Goal: Information Seeking & Learning: Learn about a topic

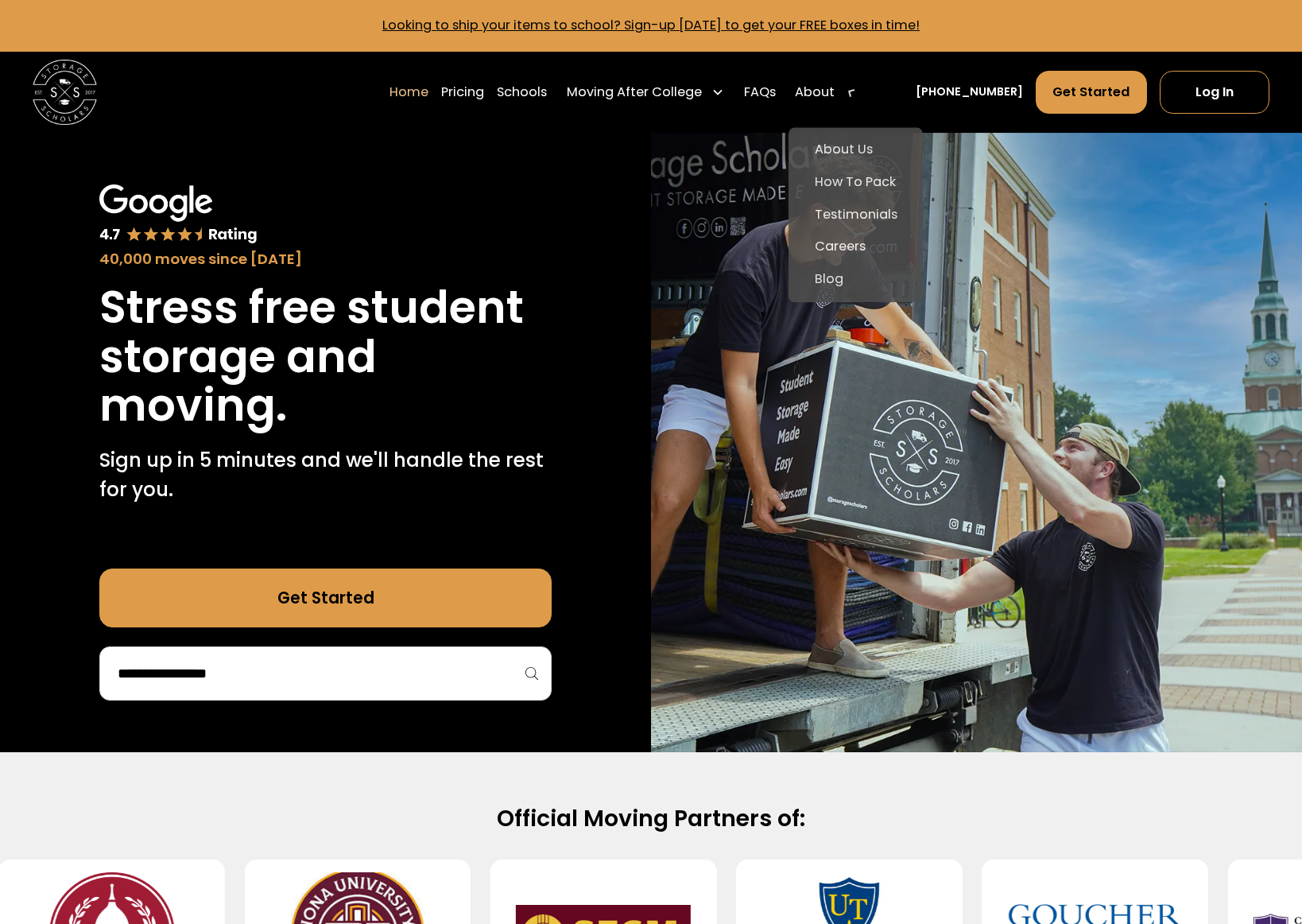
click at [863, 92] on div "About" at bounding box center [825, 91] width 75 height 45
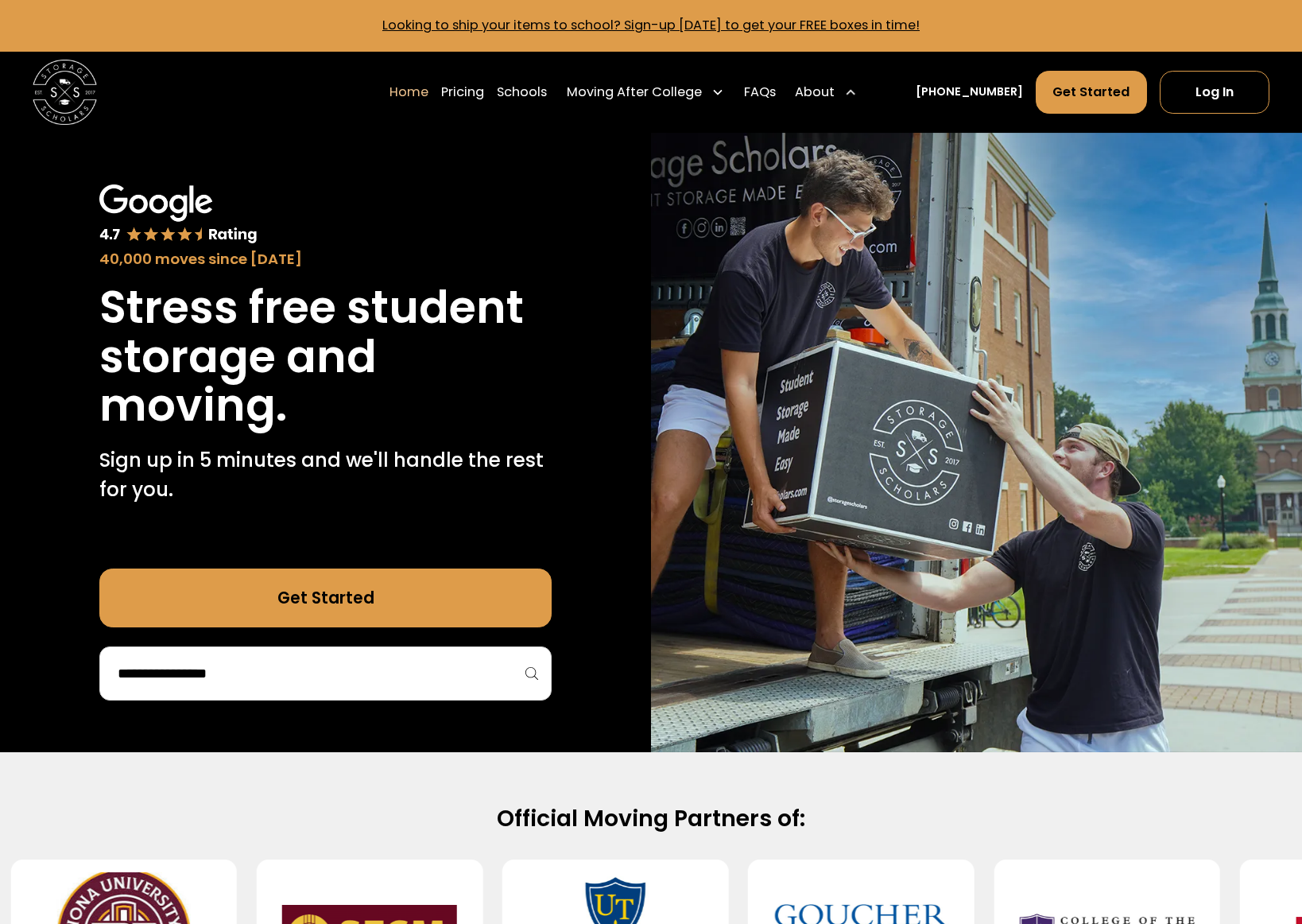
click at [861, 90] on div "About" at bounding box center [825, 91] width 75 height 45
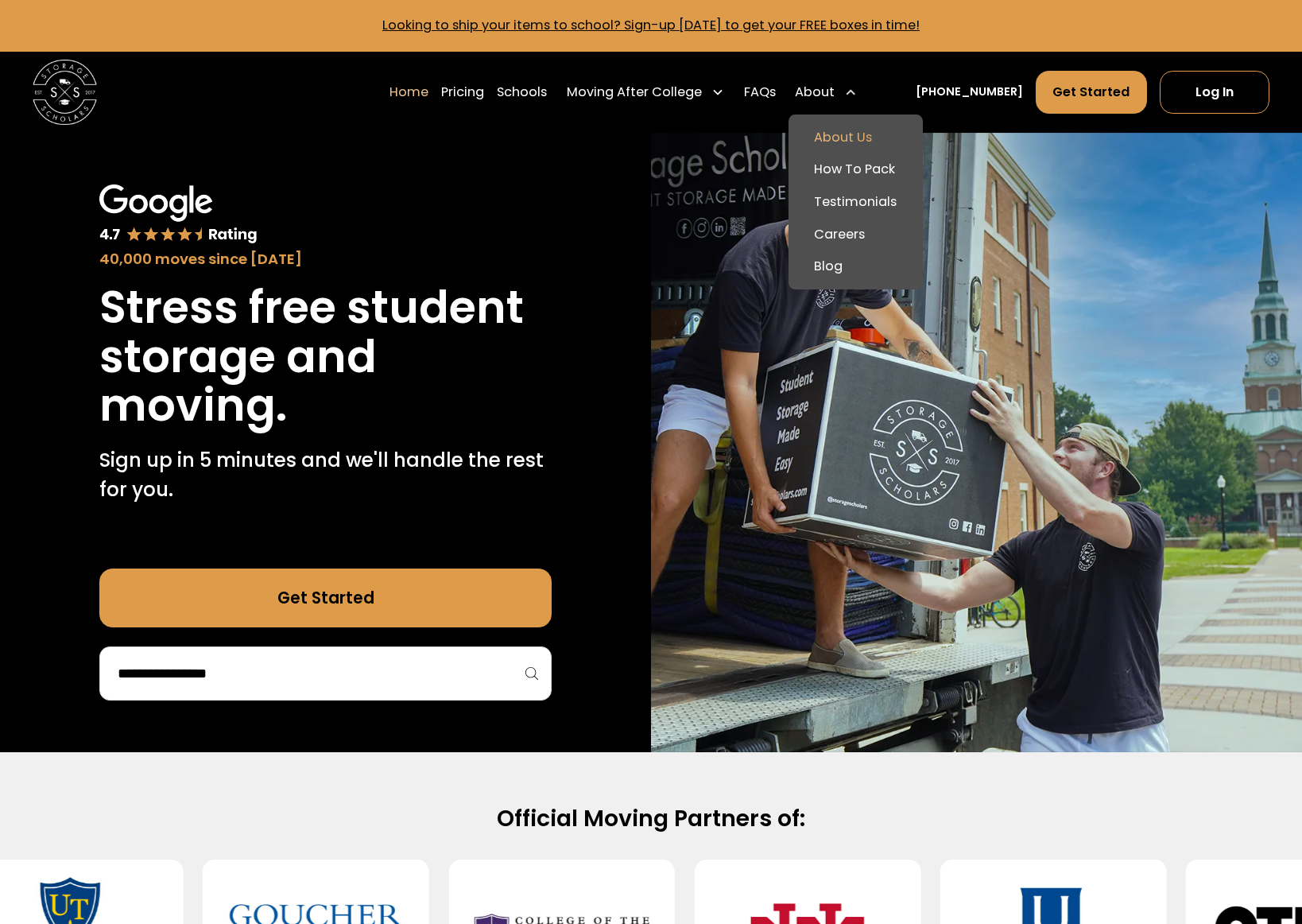
click at [866, 126] on link "About Us" at bounding box center [855, 137] width 121 height 33
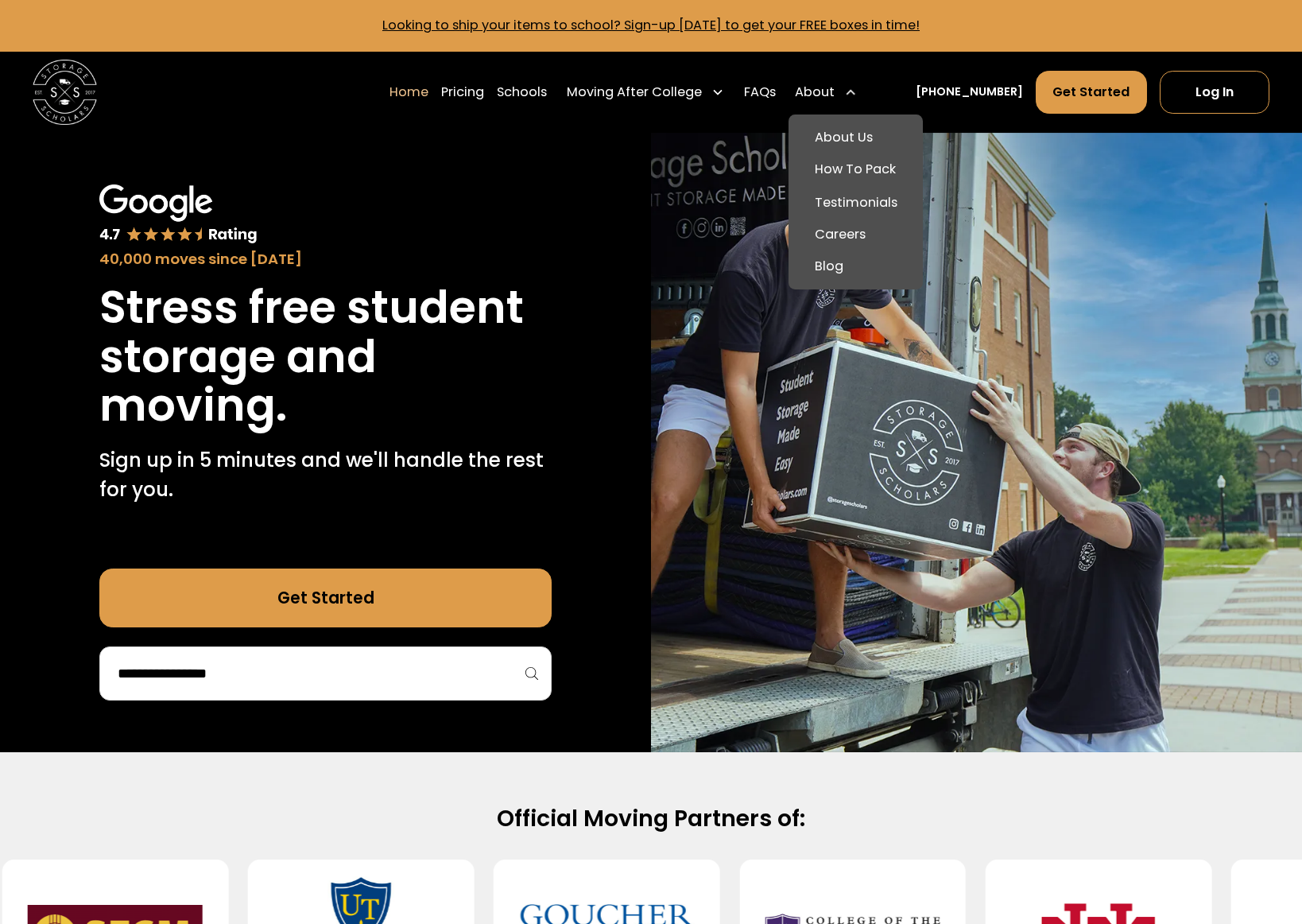
click at [857, 89] on div "About" at bounding box center [825, 91] width 75 height 45
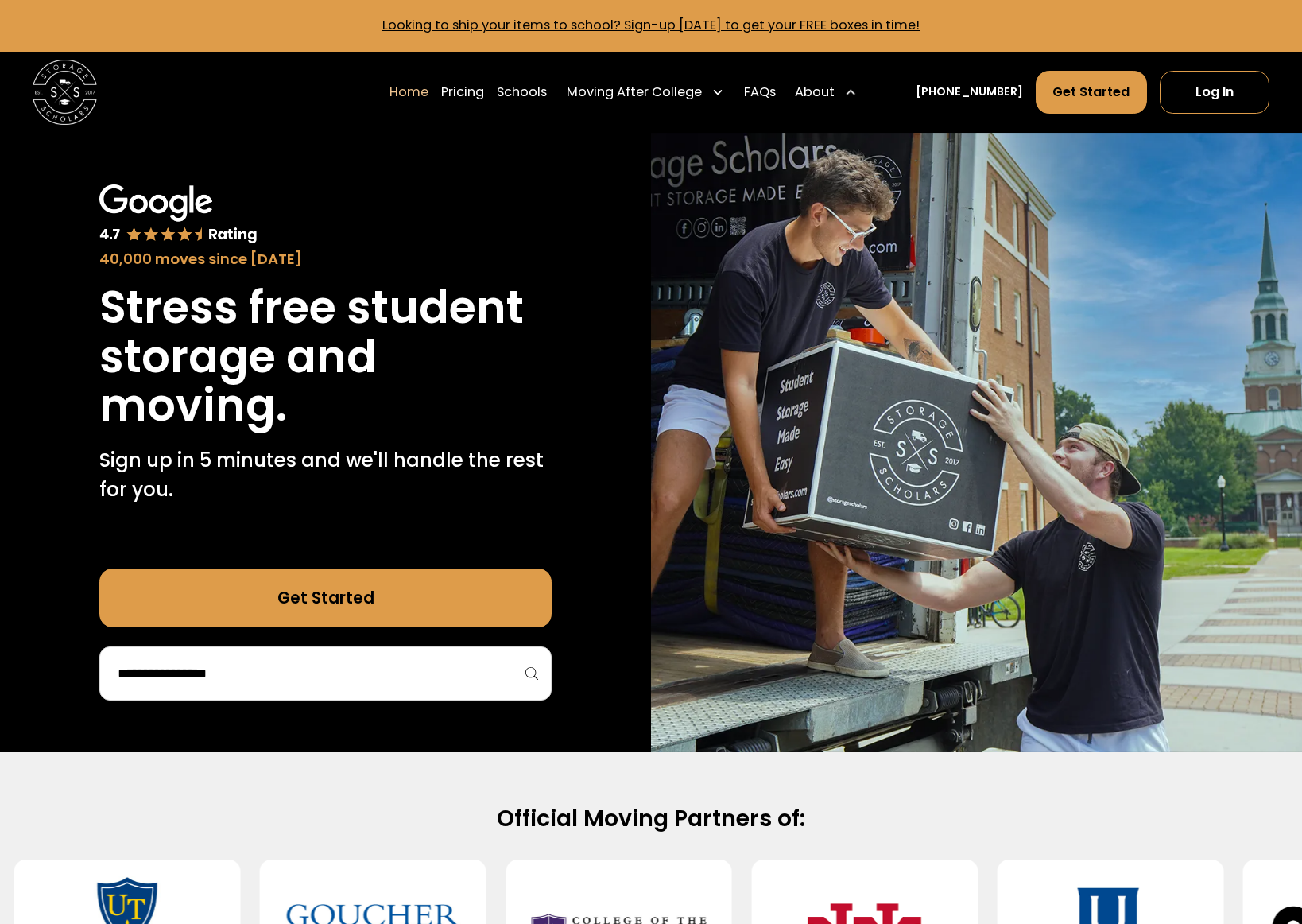
click at [864, 99] on div "About" at bounding box center [825, 91] width 75 height 45
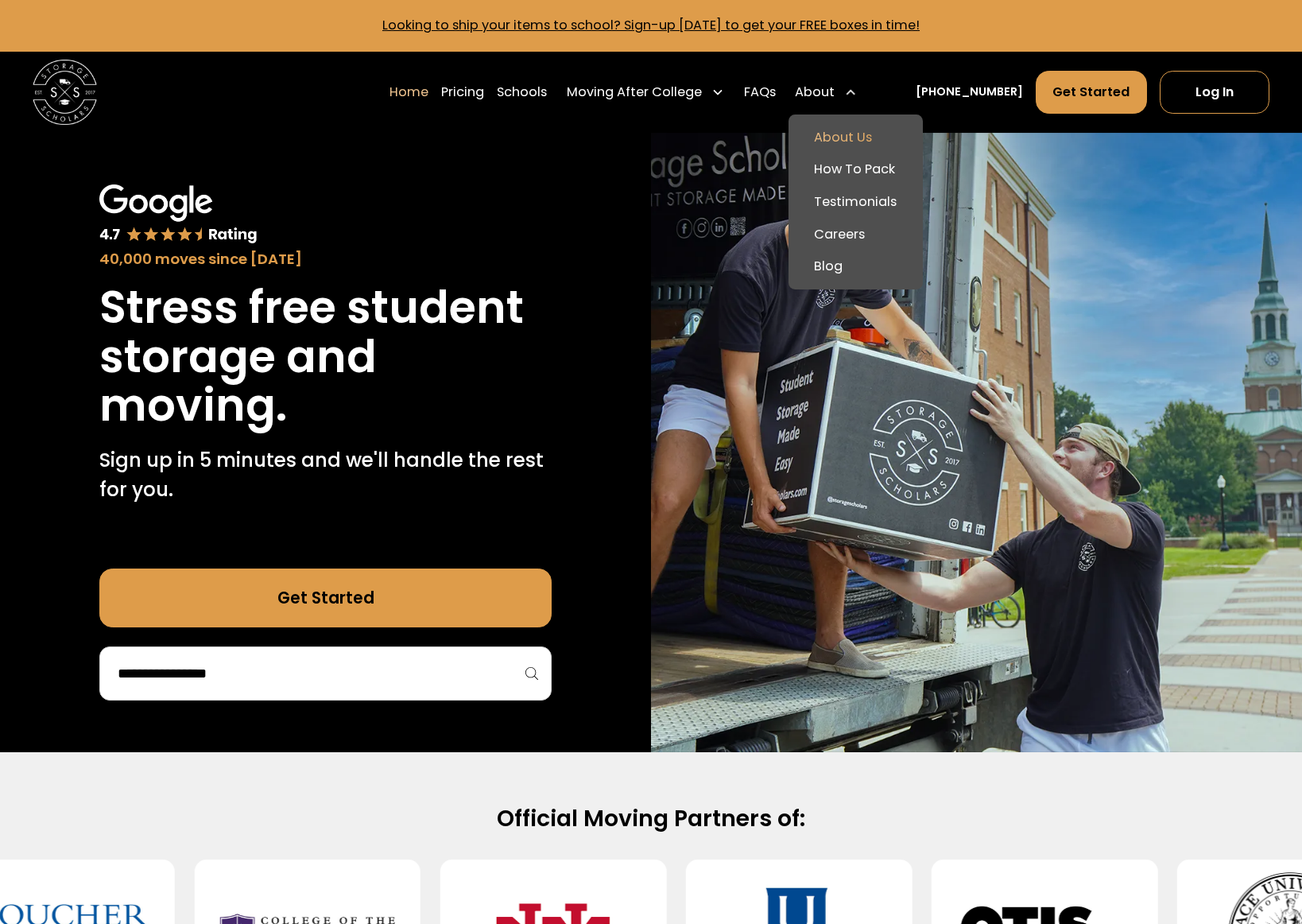
click at [871, 132] on link "About Us" at bounding box center [855, 137] width 121 height 33
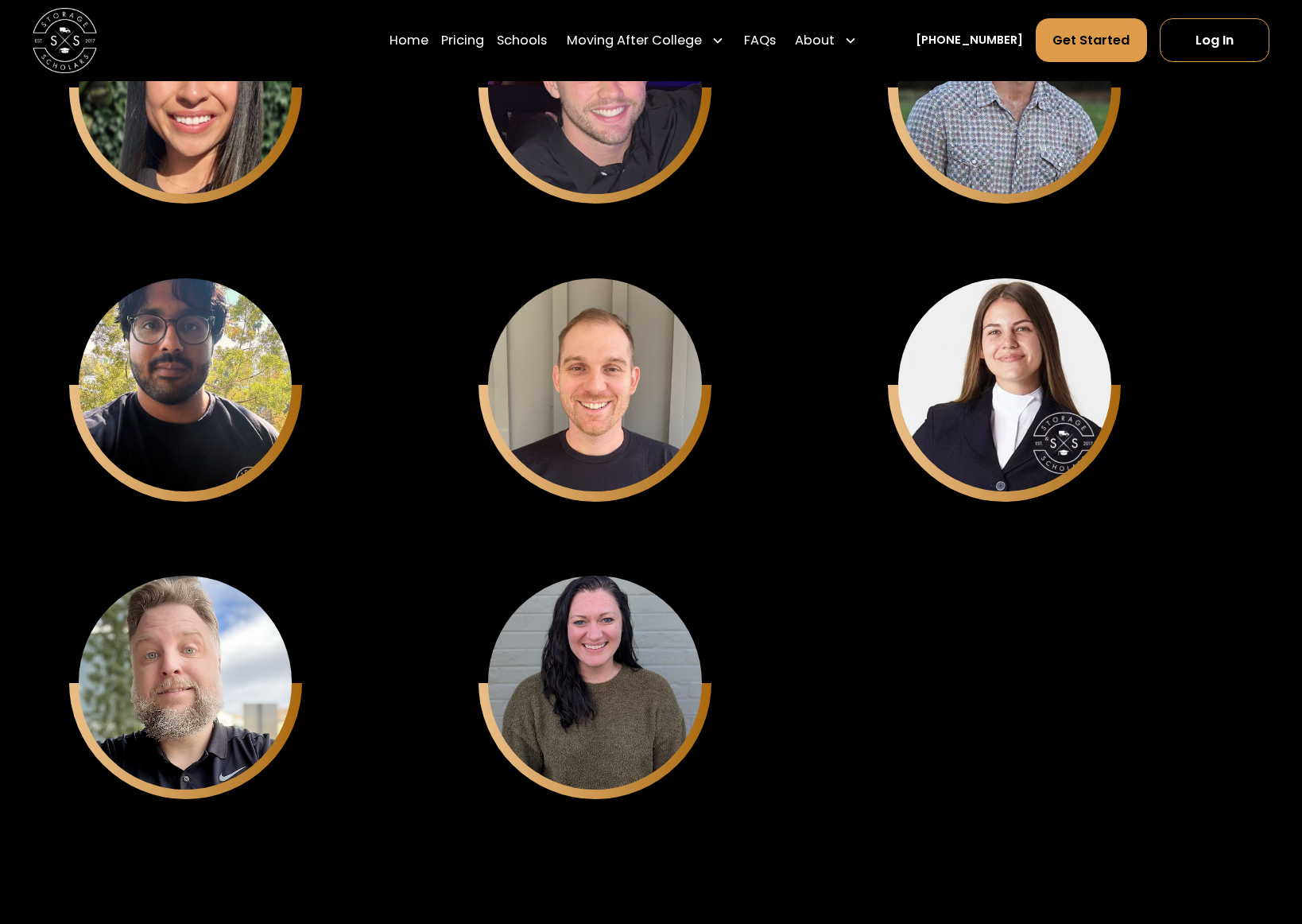
scroll to position [5757, 0]
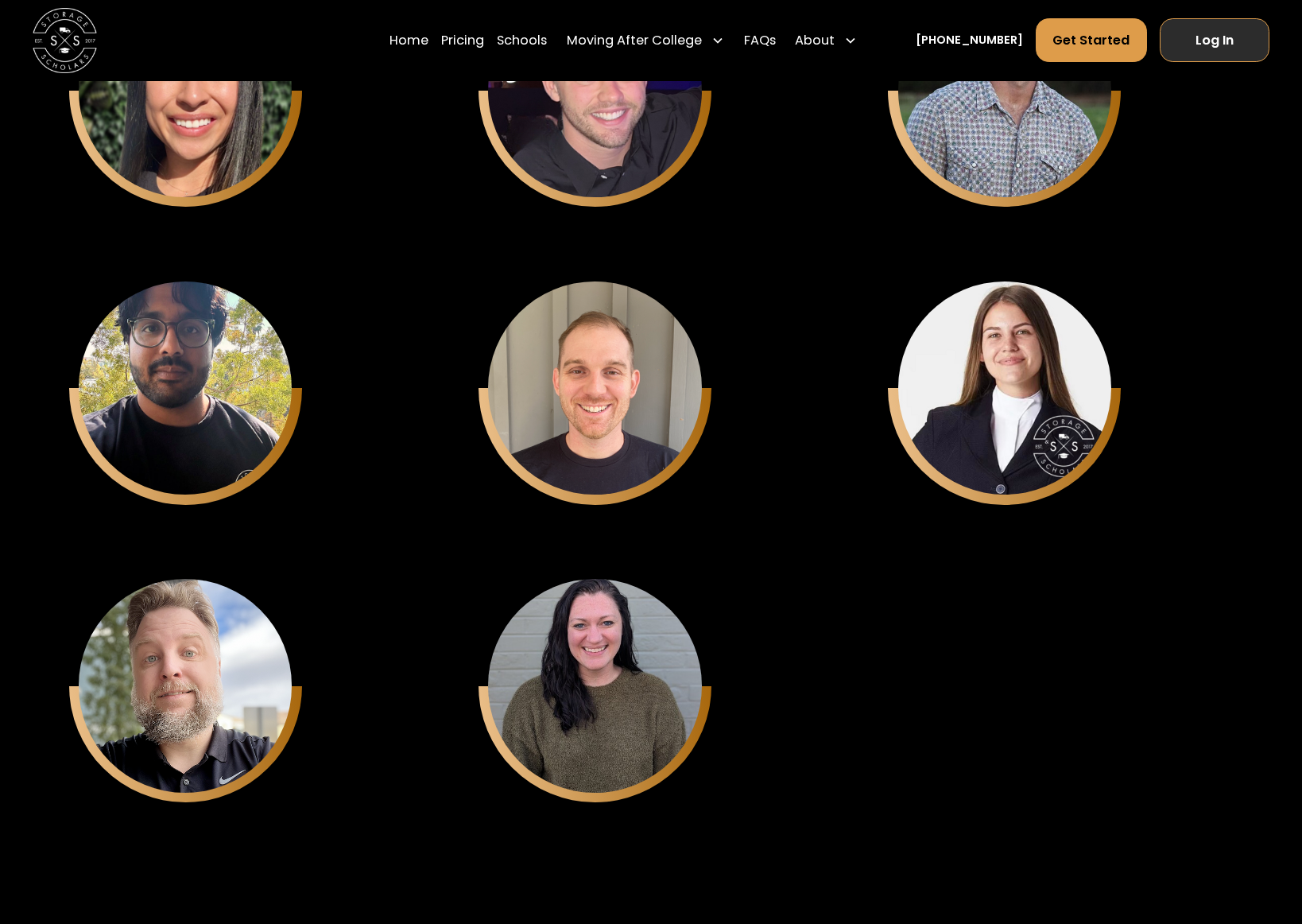
click at [1239, 45] on link "Log In" at bounding box center [1214, 40] width 110 height 43
click at [776, 36] on link "FAQs" at bounding box center [760, 40] width 32 height 45
click at [776, 43] on link "FAQs" at bounding box center [760, 40] width 32 height 45
